Goal: Transaction & Acquisition: Purchase product/service

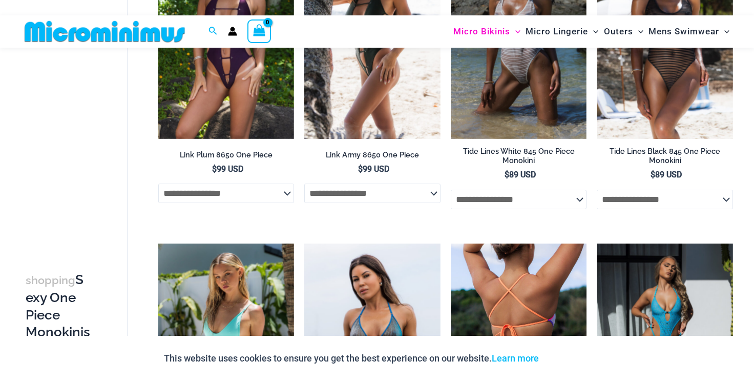
scroll to position [920, 0]
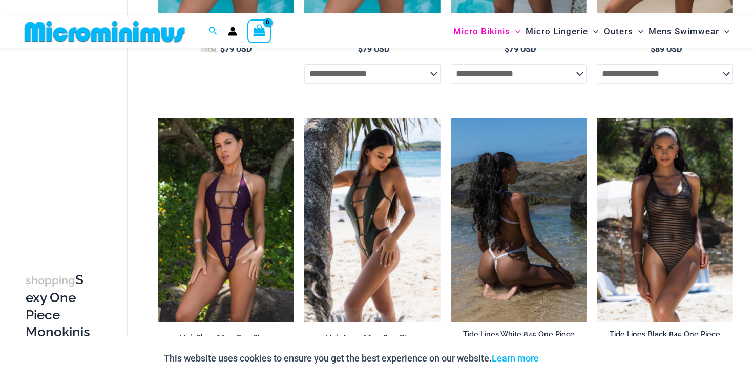
click at [524, 269] on img at bounding box center [519, 220] width 136 height 204
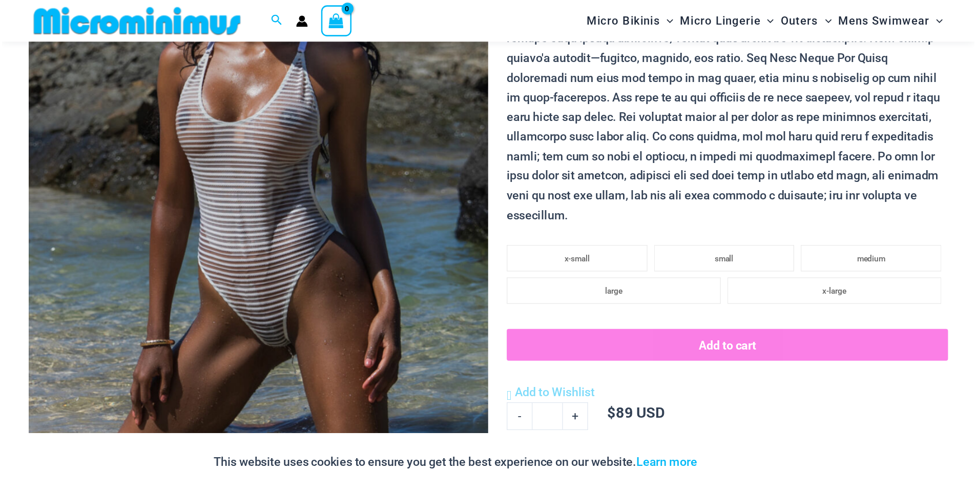
scroll to position [377, 0]
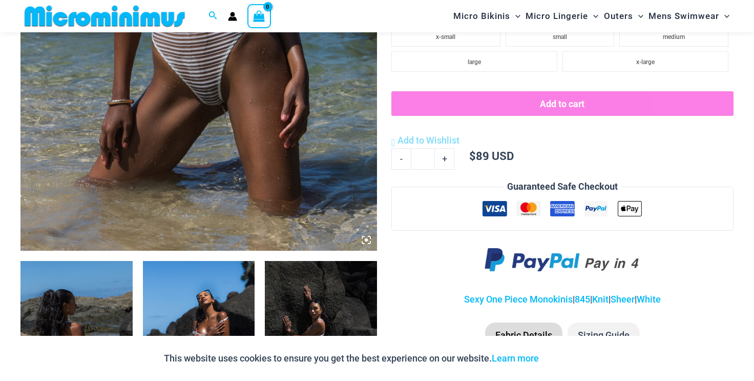
click at [59, 295] on img at bounding box center [76, 345] width 112 height 168
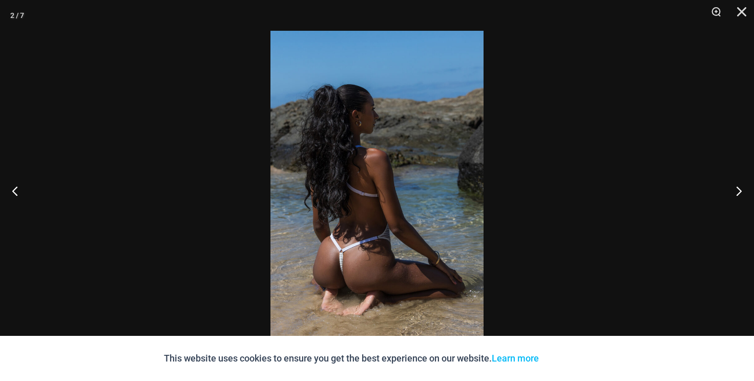
click at [642, 216] on div at bounding box center [377, 190] width 754 height 381
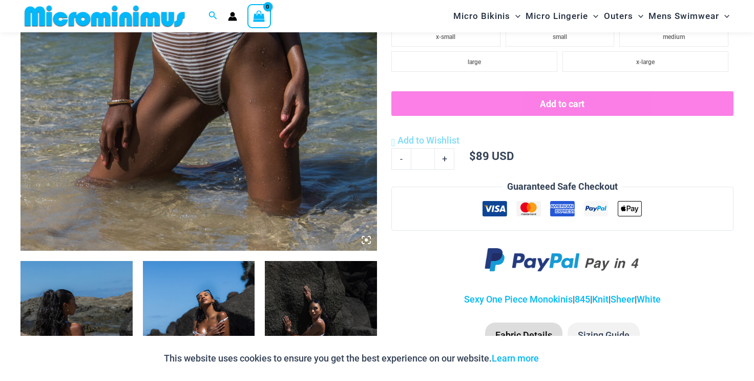
click at [90, 304] on img at bounding box center [76, 345] width 112 height 168
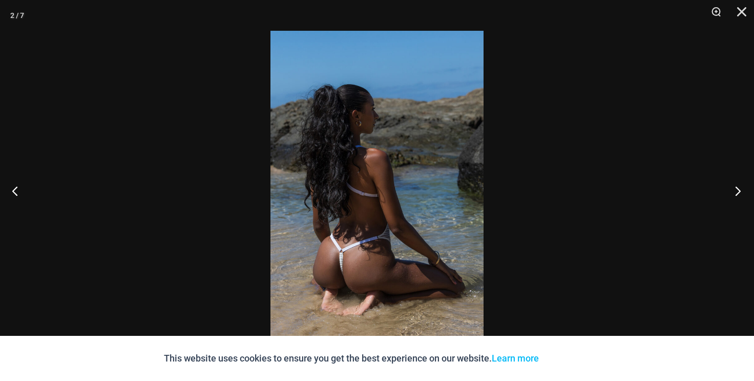
click at [740, 193] on button "Next" at bounding box center [734, 190] width 38 height 51
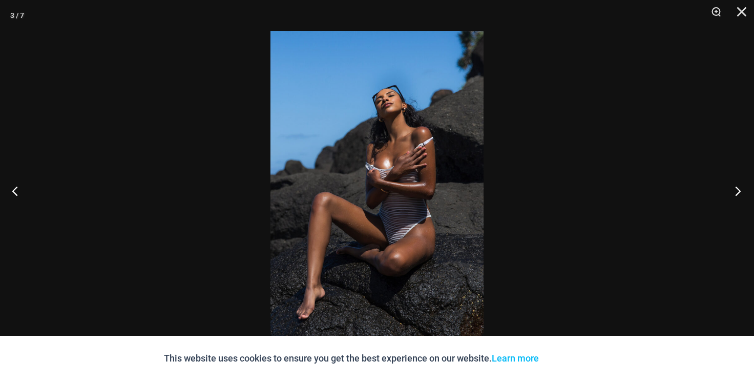
click at [740, 193] on button "Next" at bounding box center [734, 190] width 38 height 51
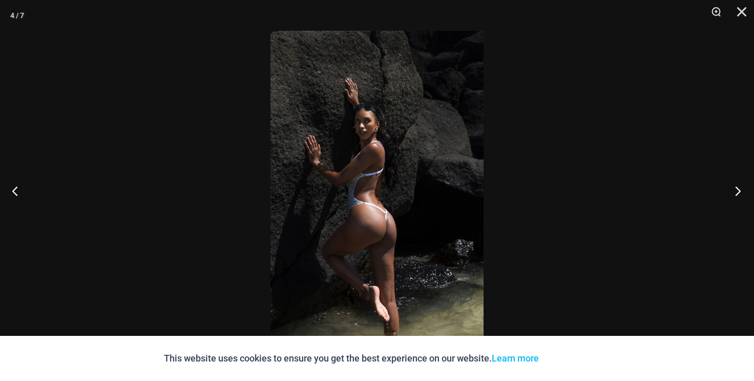
click at [740, 193] on button "Next" at bounding box center [734, 190] width 38 height 51
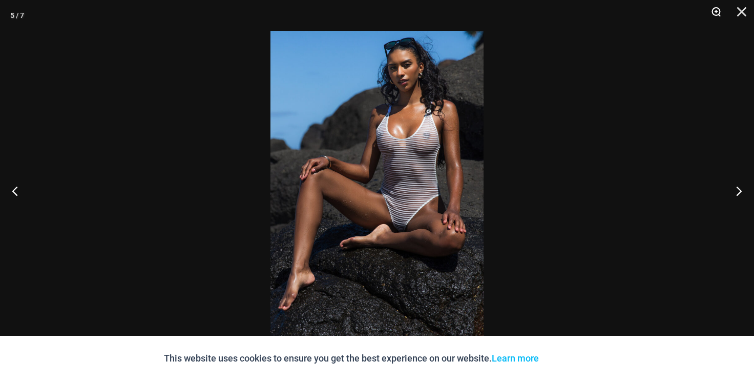
click at [716, 12] on button "Zoom" at bounding box center [713, 15] width 26 height 31
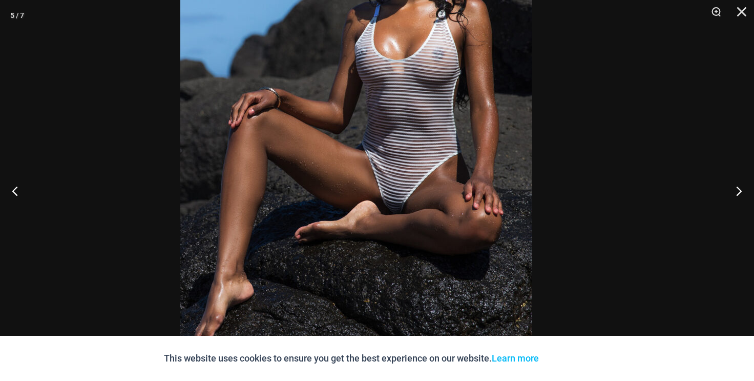
click at [304, 160] on img at bounding box center [356, 145] width 352 height 528
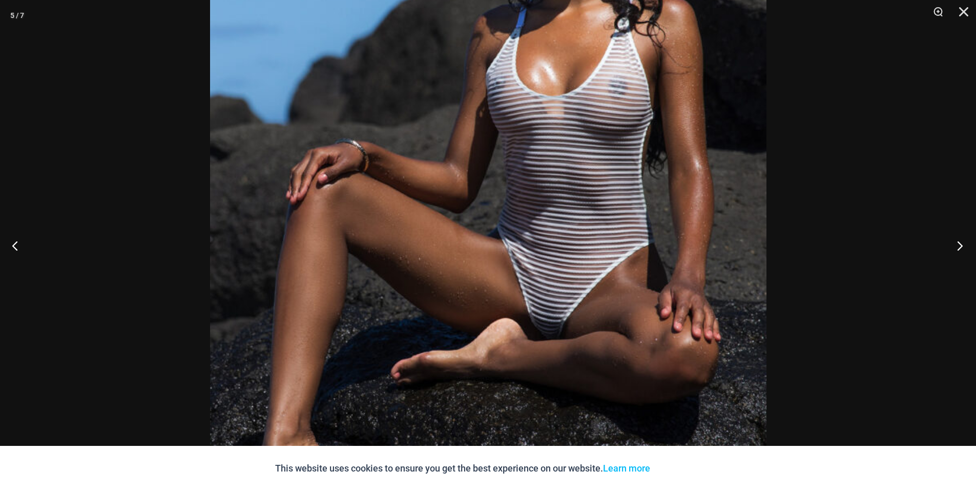
click at [753, 247] on button "Next" at bounding box center [956, 245] width 38 height 51
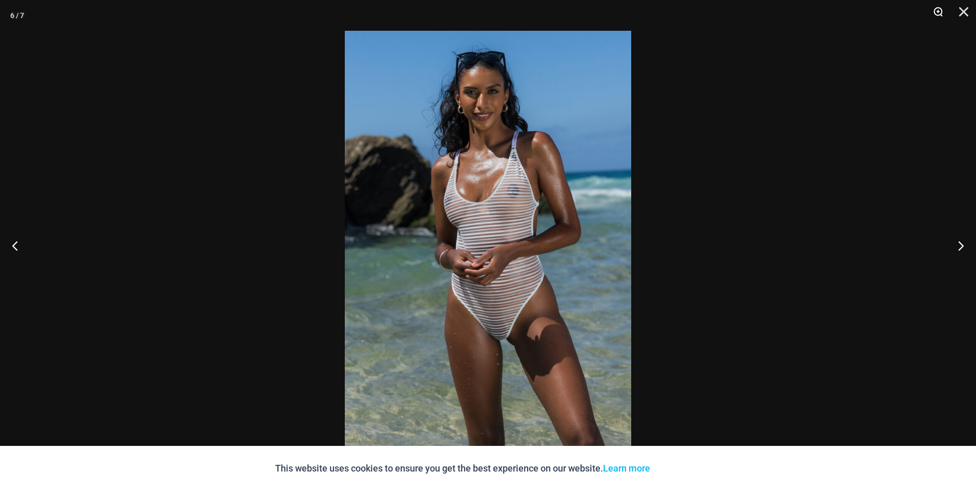
click at [753, 14] on button "Zoom" at bounding box center [934, 15] width 26 height 31
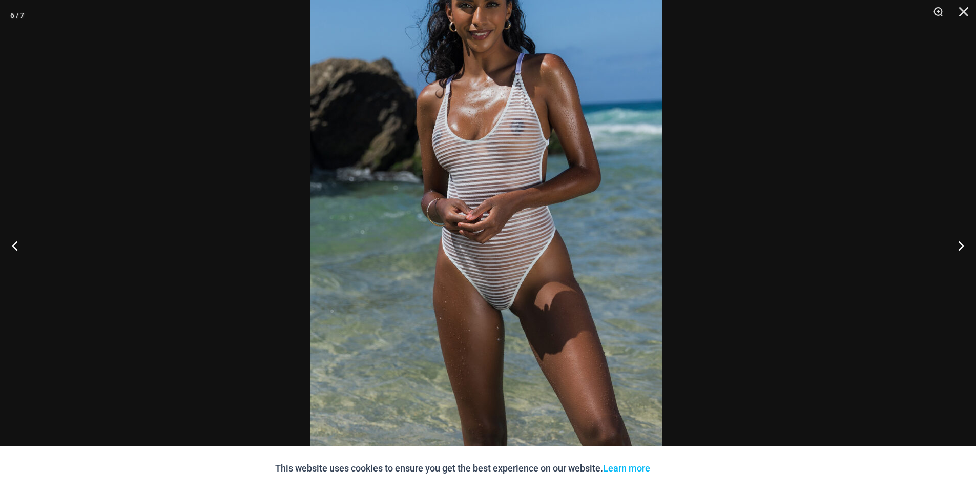
click at [548, 214] on img at bounding box center [486, 194] width 352 height 528
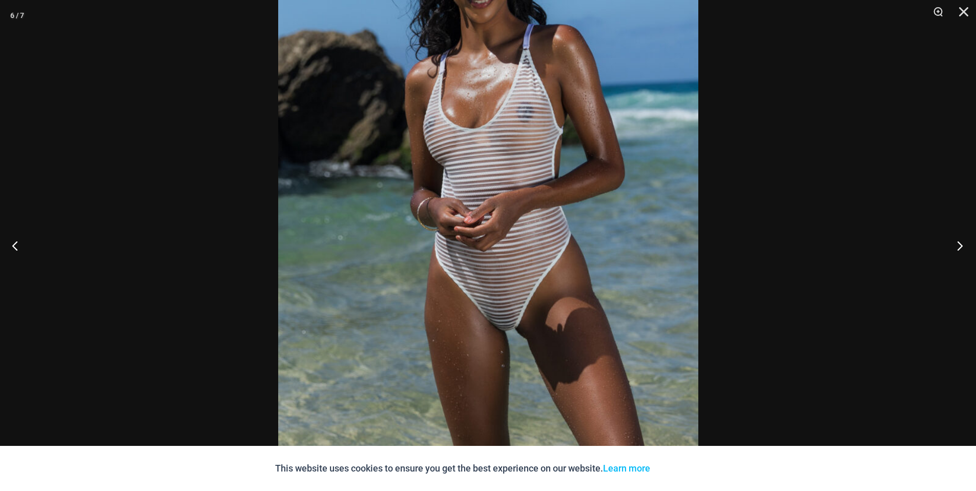
click at [753, 247] on button "Next" at bounding box center [956, 245] width 38 height 51
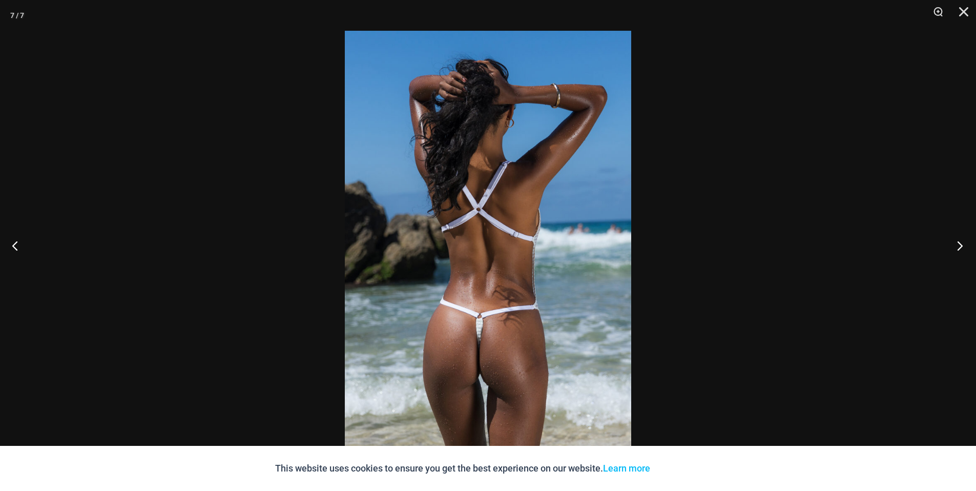
click at [753, 247] on button "Next" at bounding box center [956, 245] width 38 height 51
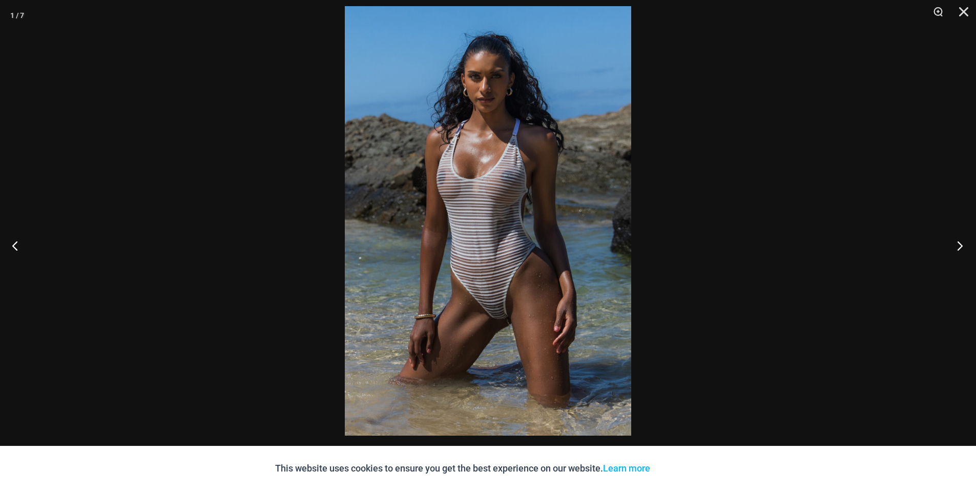
click at [753, 212] on div "1 / 7" at bounding box center [488, 245] width 976 height 491
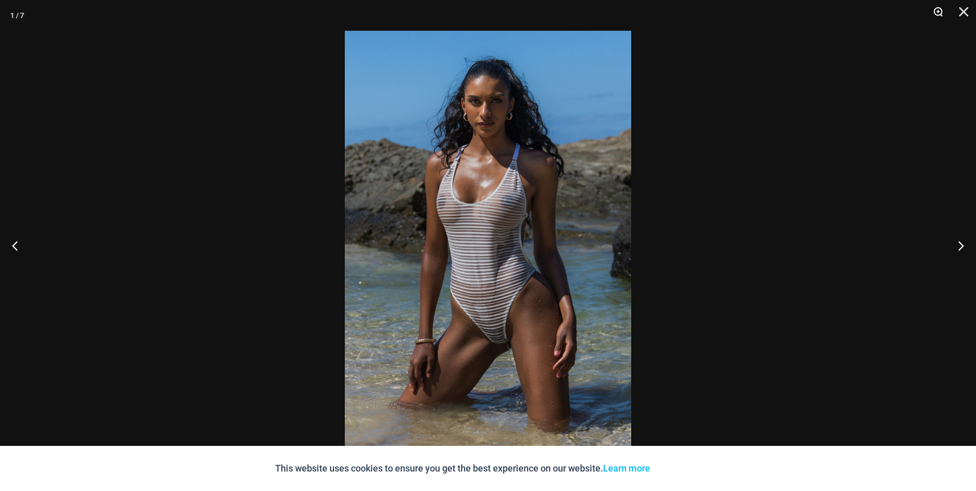
click at [753, 7] on button "Zoom" at bounding box center [934, 15] width 26 height 31
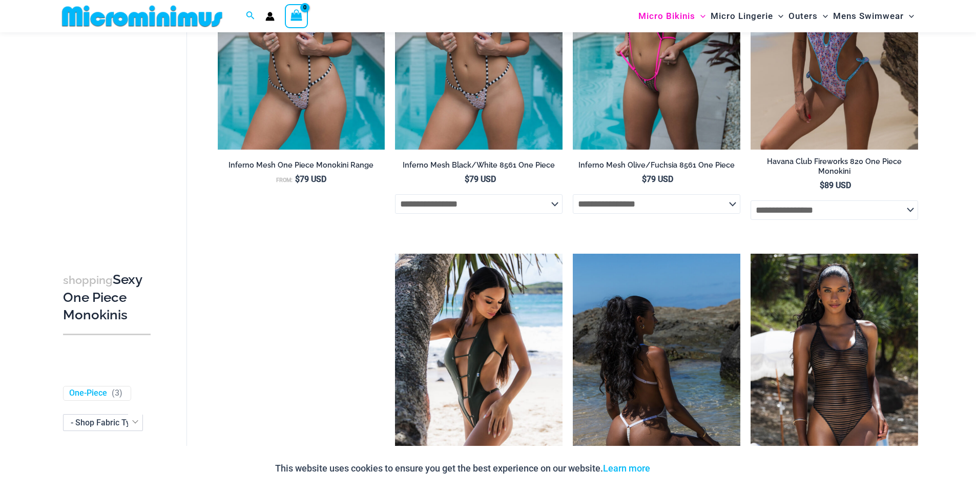
scroll to position [929, 0]
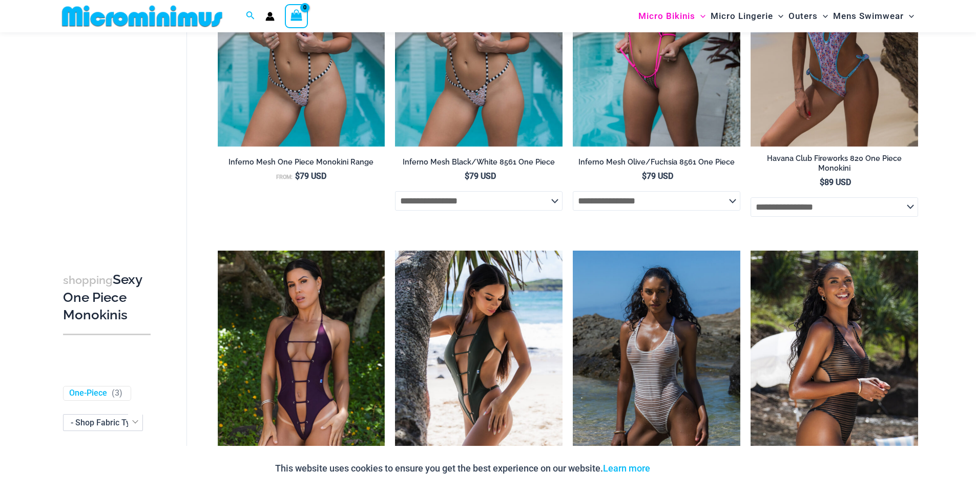
click at [839, 414] on img at bounding box center [833, 375] width 167 height 251
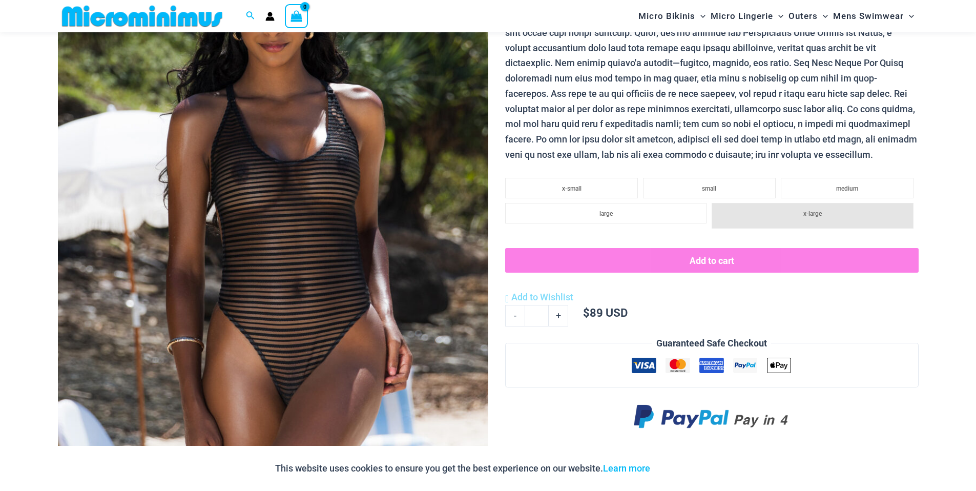
scroll to position [181, 0]
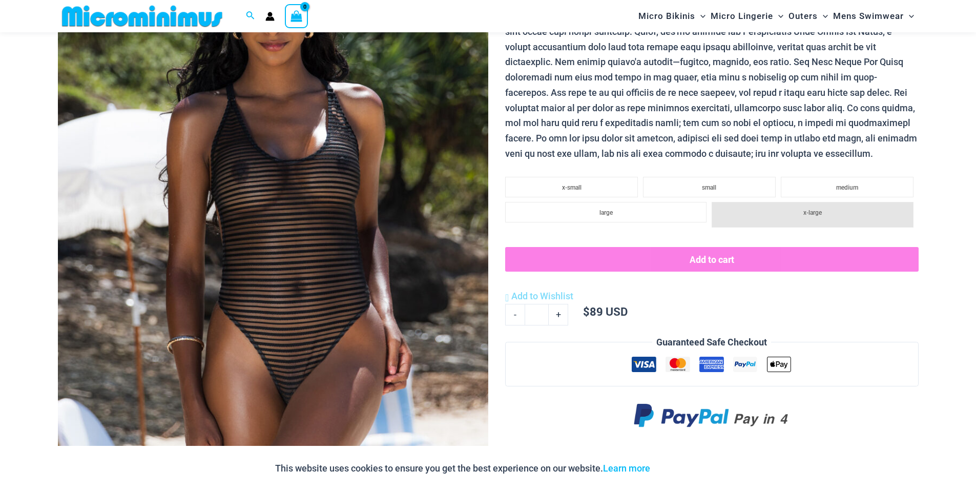
click at [350, 302] on img at bounding box center [273, 234] width 430 height 645
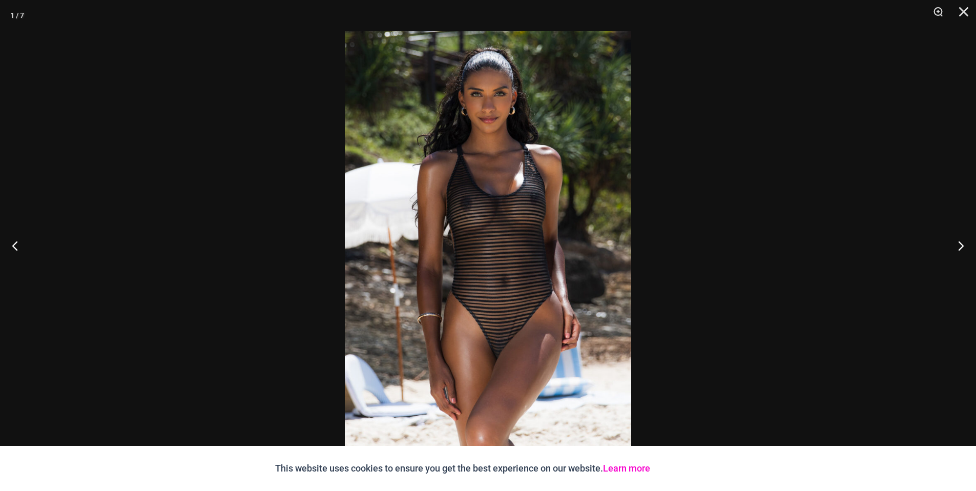
click at [625, 464] on link "Learn more" at bounding box center [626, 467] width 47 height 11
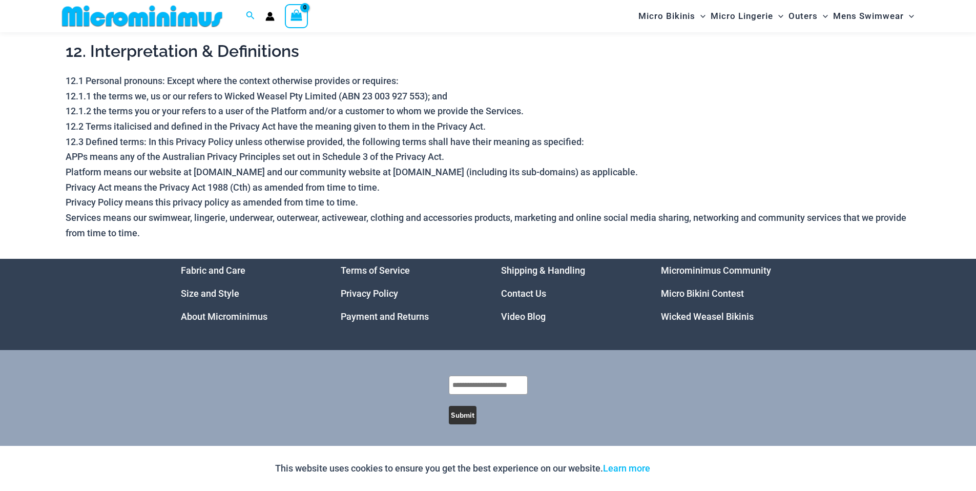
scroll to position [2958, 0]
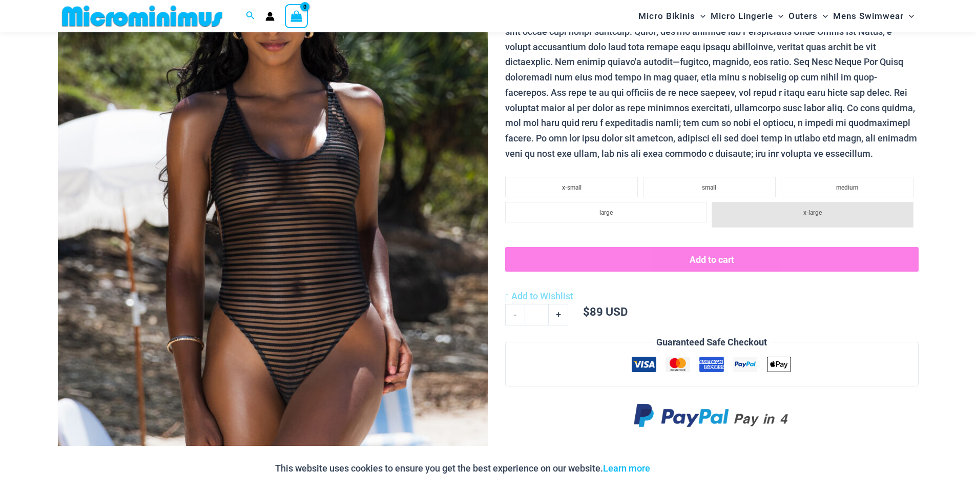
scroll to position [181, 0]
click at [357, 308] on img at bounding box center [273, 234] width 430 height 645
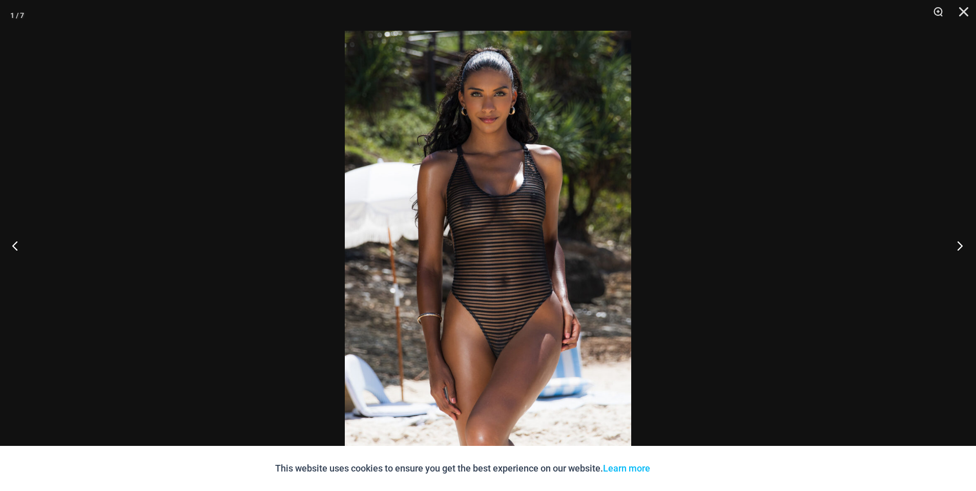
click at [959, 248] on button "Next" at bounding box center [956, 245] width 38 height 51
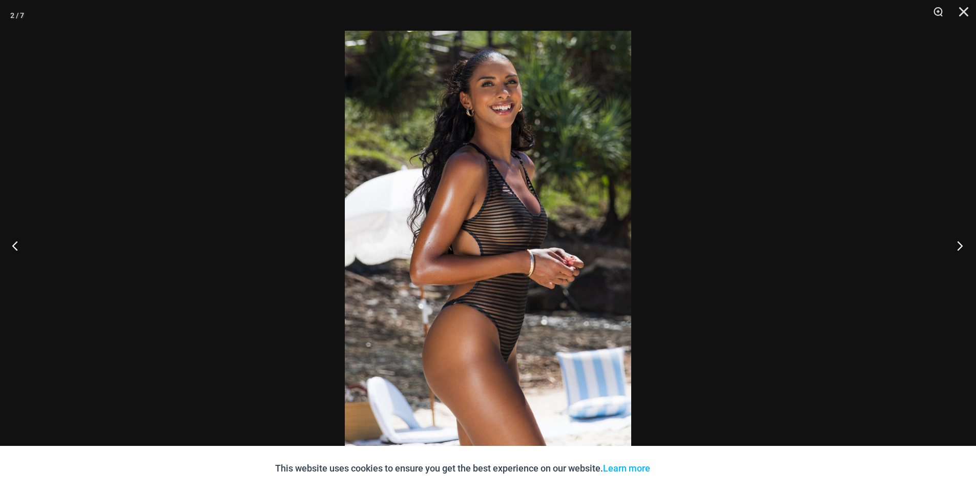
click at [959, 248] on button "Next" at bounding box center [956, 245] width 38 height 51
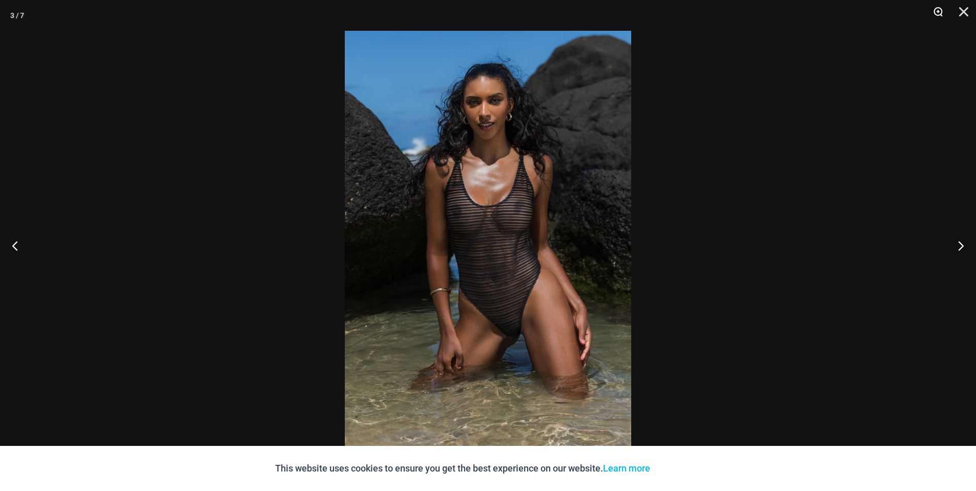
click at [939, 14] on button "Zoom" at bounding box center [934, 15] width 26 height 31
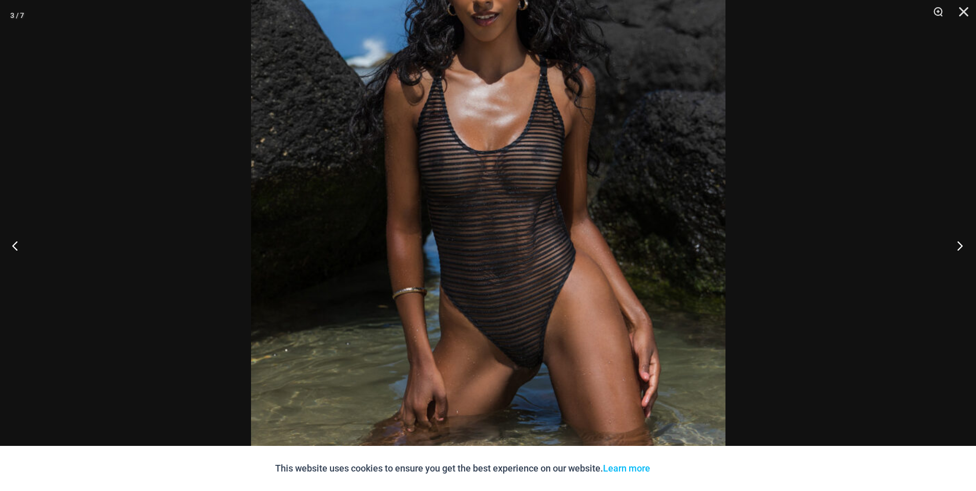
click at [960, 248] on button "Next" at bounding box center [956, 245] width 38 height 51
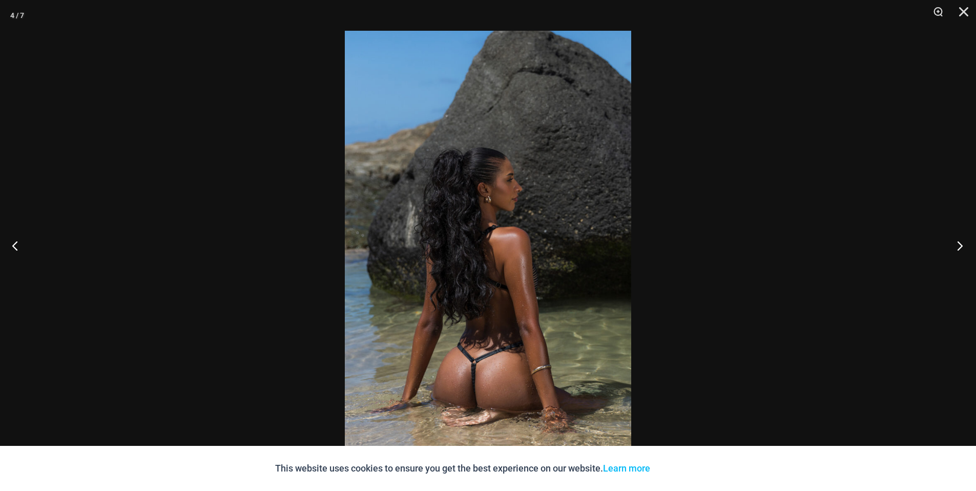
click at [959, 248] on button "Next" at bounding box center [956, 245] width 38 height 51
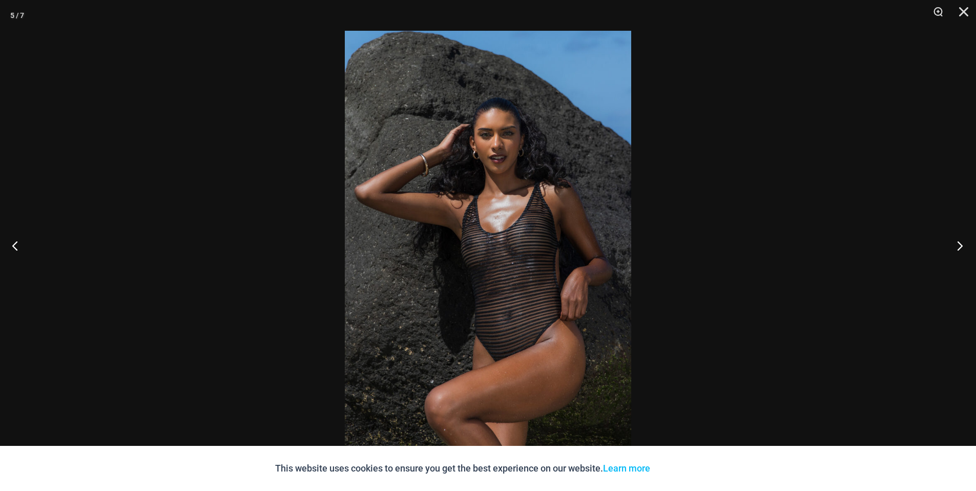
click at [959, 248] on button "Next" at bounding box center [956, 245] width 38 height 51
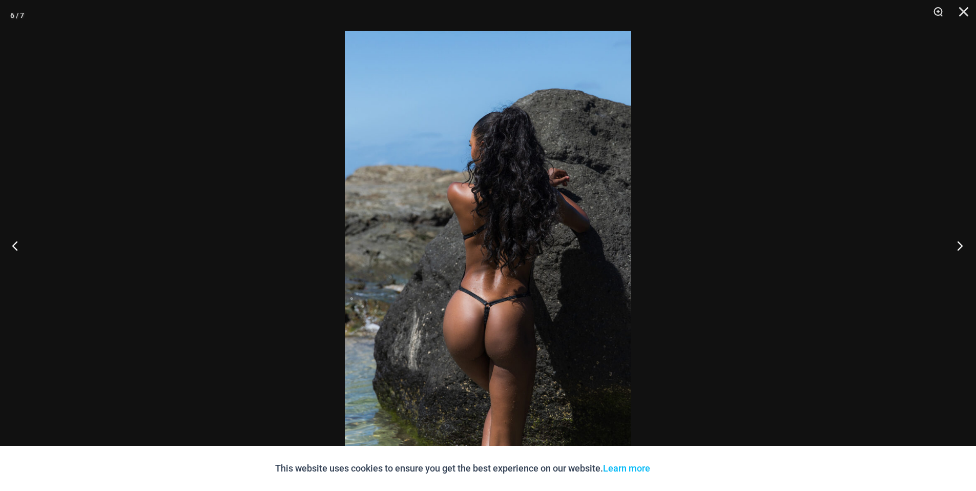
click at [959, 248] on button "Next" at bounding box center [956, 245] width 38 height 51
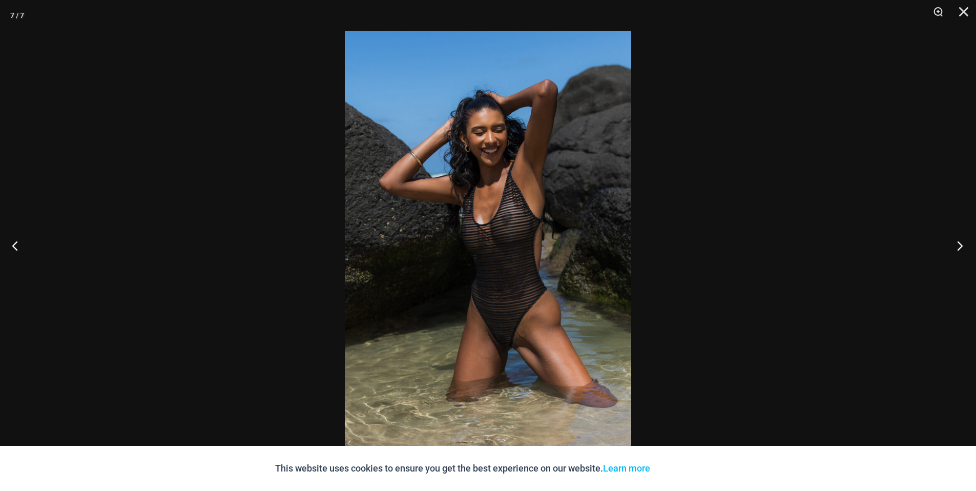
click at [959, 248] on button "Next" at bounding box center [956, 245] width 38 height 51
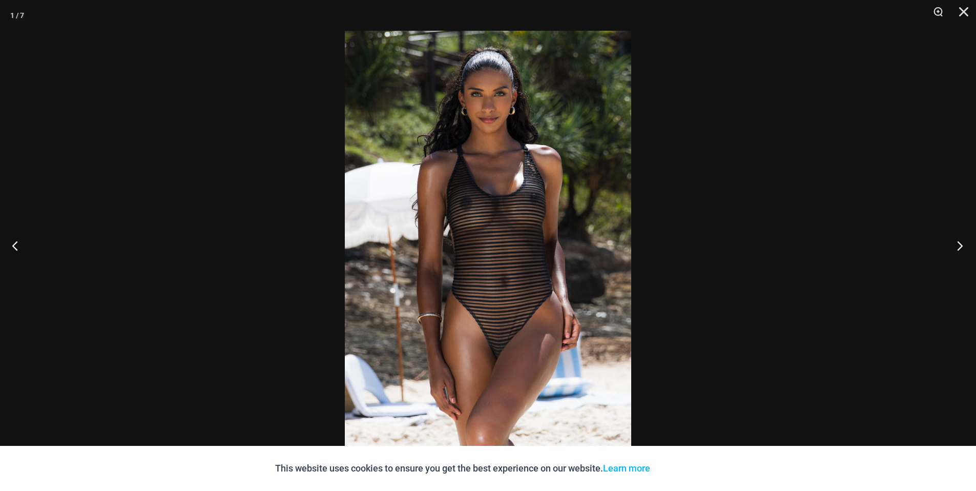
click at [959, 248] on button "Next" at bounding box center [956, 245] width 38 height 51
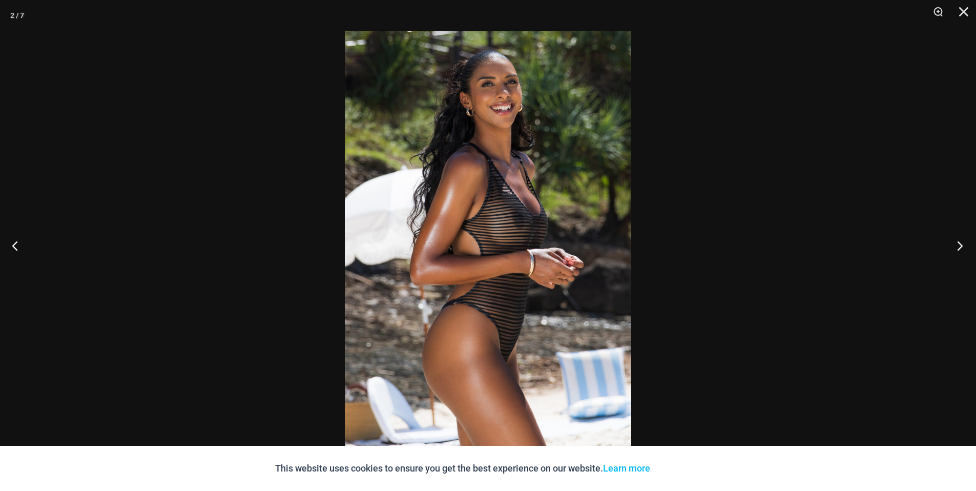
click at [959, 248] on button "Next" at bounding box center [956, 245] width 38 height 51
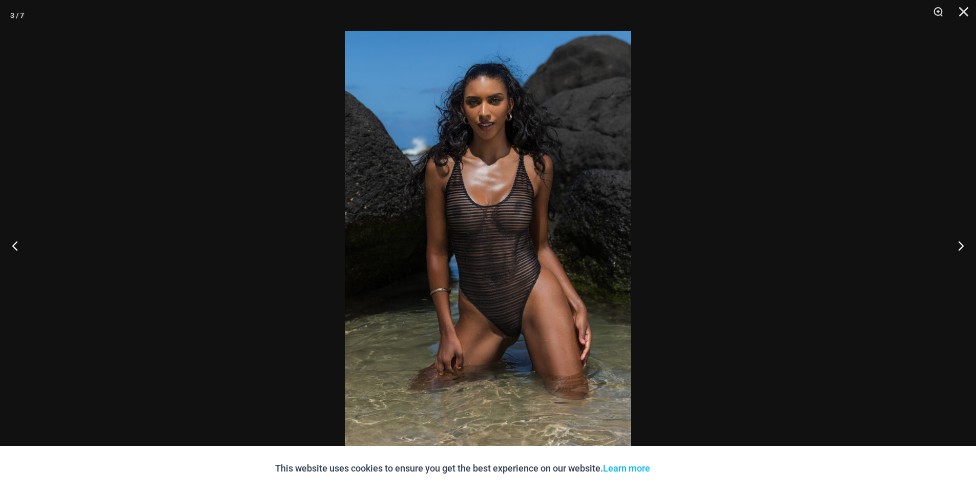
click at [76, 66] on div at bounding box center [488, 245] width 976 height 491
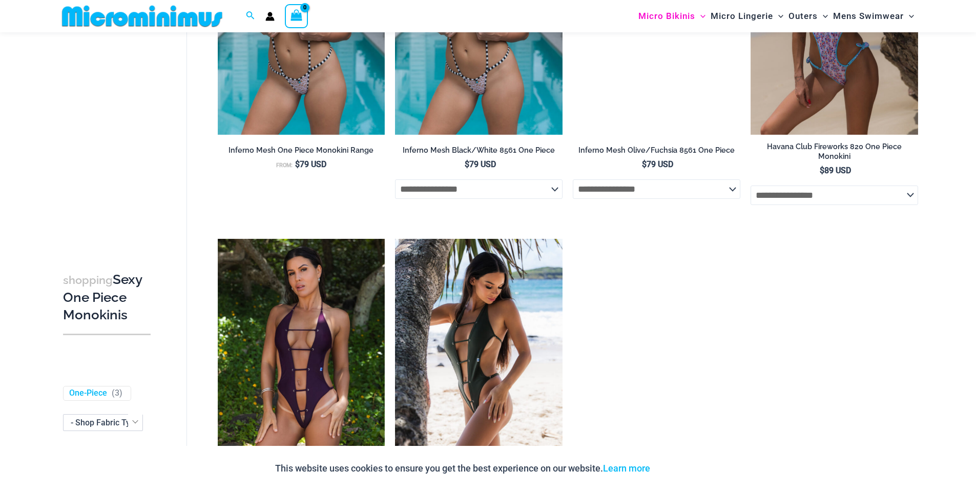
scroll to position [945, 0]
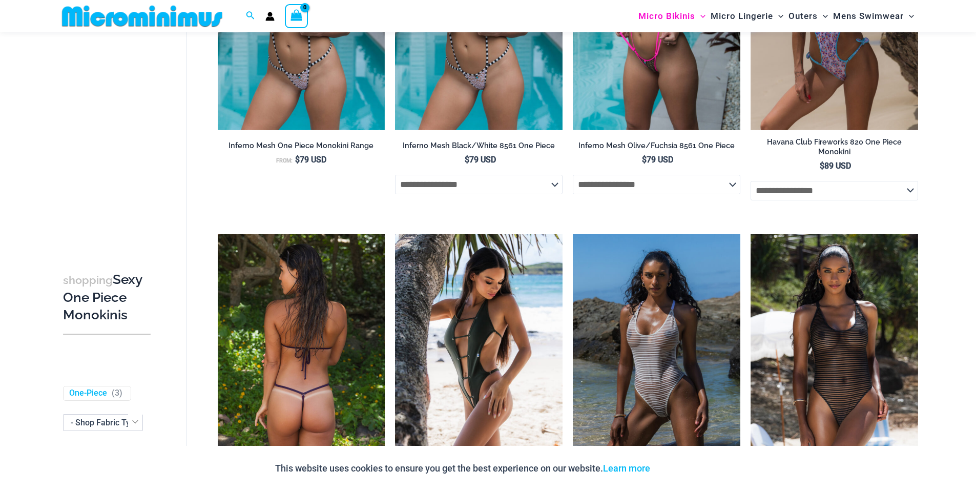
click at [350, 280] on img at bounding box center [301, 359] width 167 height 251
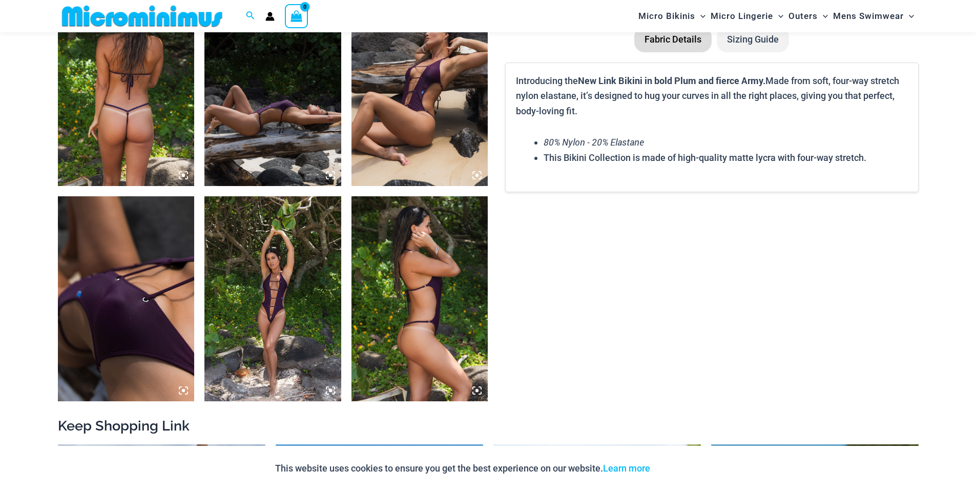
scroll to position [729, 0]
